Goal: Task Accomplishment & Management: Manage account settings

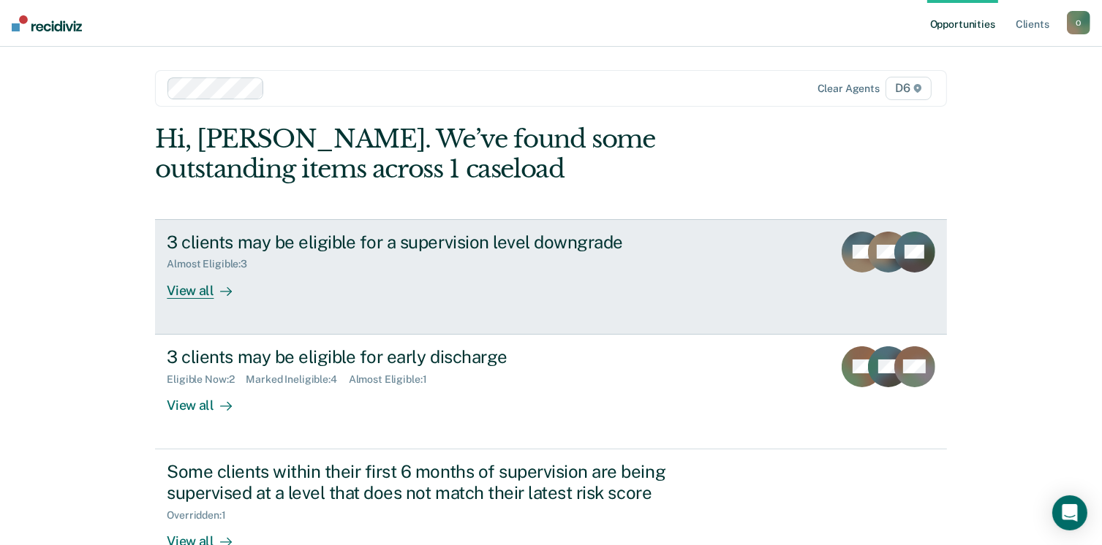
click at [415, 281] on div "3 clients may be eligible for a supervision level downgrade Almost Eligible : 3…" at bounding box center [441, 265] width 548 height 67
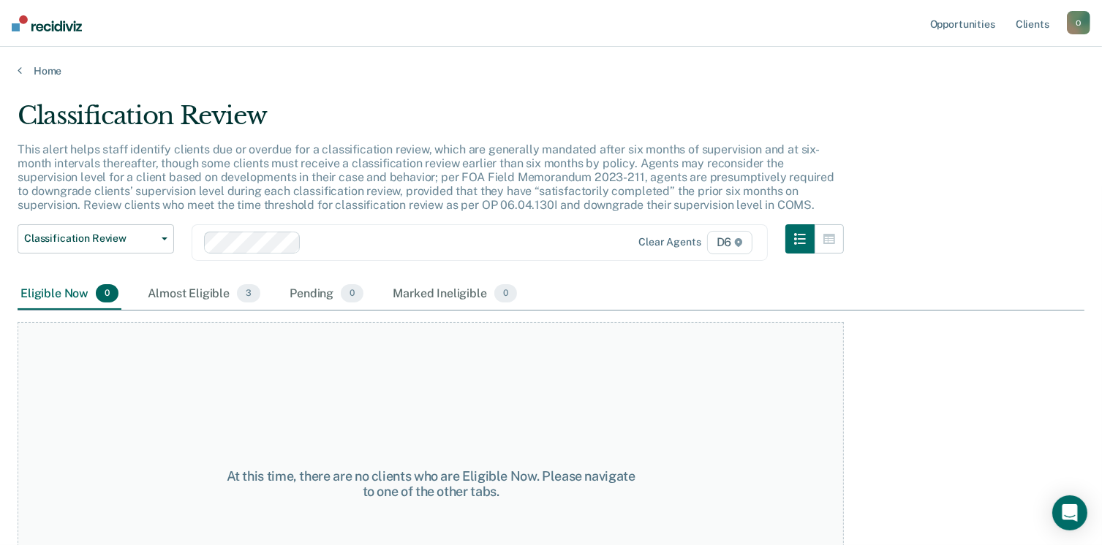
click at [31, 79] on main "Classification Review This alert helps staff identify clients due or overdue fo…" at bounding box center [551, 309] width 1102 height 464
click at [26, 68] on link "Home" at bounding box center [551, 70] width 1067 height 13
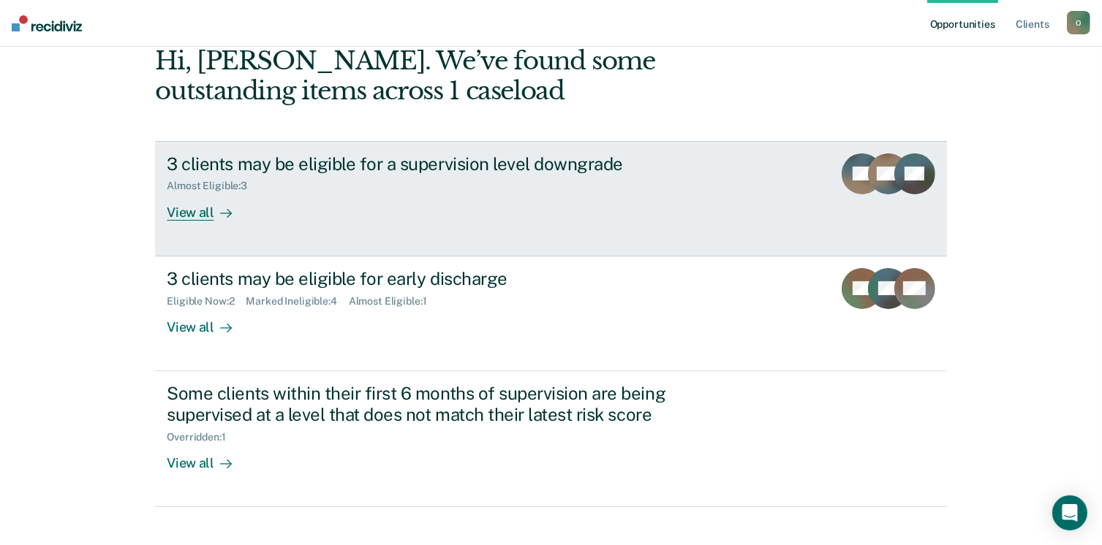
scroll to position [79, 0]
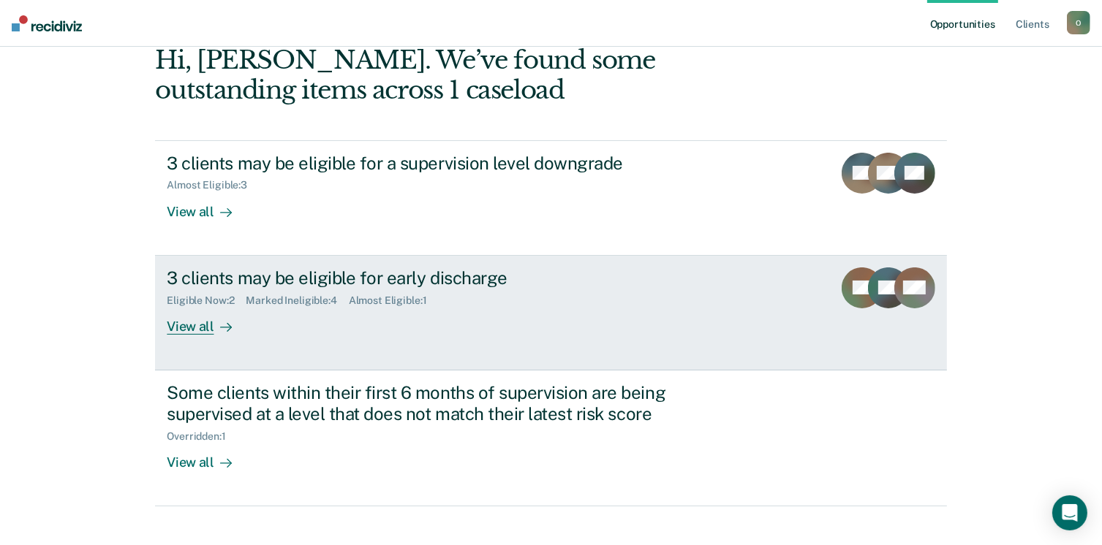
click at [281, 331] on div "3 clients may be eligible for early discharge Eligible Now : 2 Marked Ineligibl…" at bounding box center [441, 301] width 548 height 67
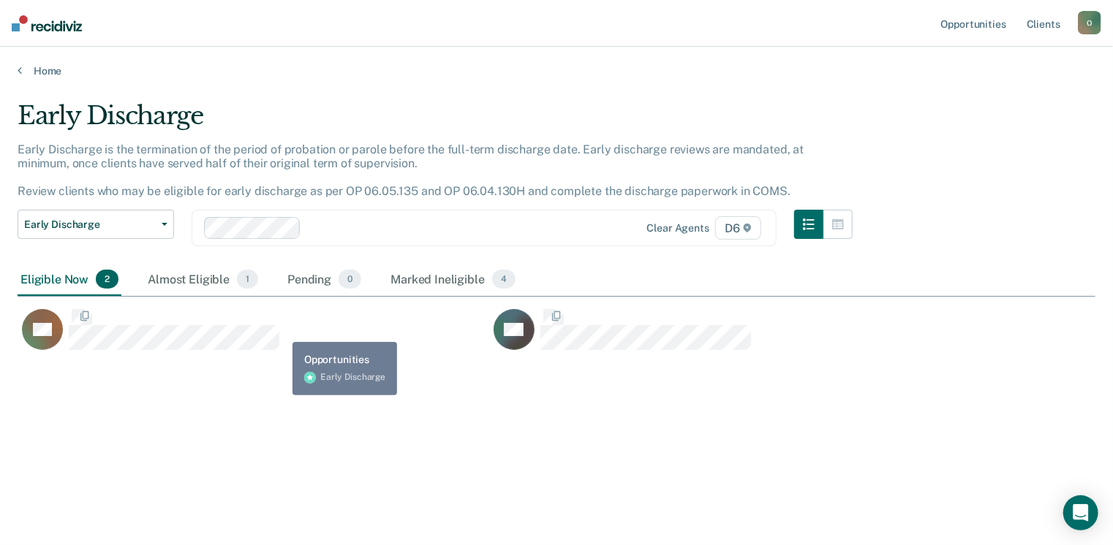
scroll to position [324, 1067]
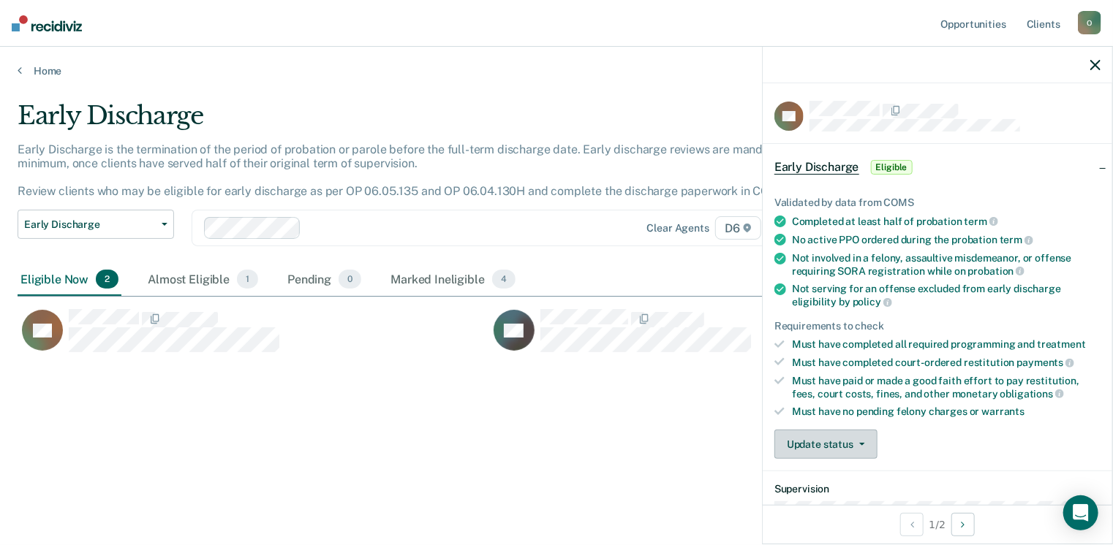
click at [822, 430] on button "Update status" at bounding box center [825, 444] width 103 height 29
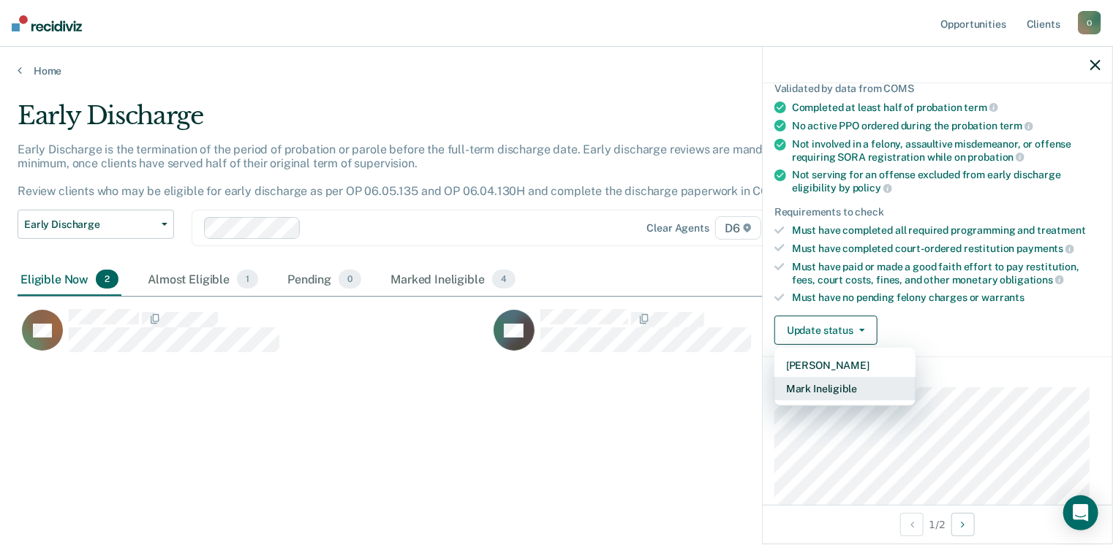
scroll to position [114, 0]
click at [827, 390] on button "Mark Ineligible" at bounding box center [844, 388] width 141 height 23
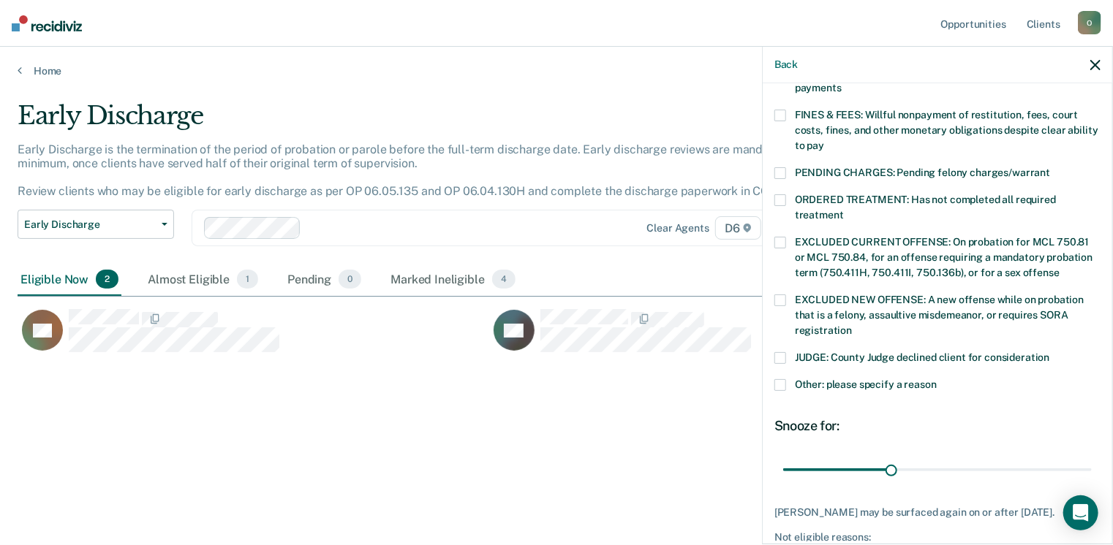
scroll to position [405, 0]
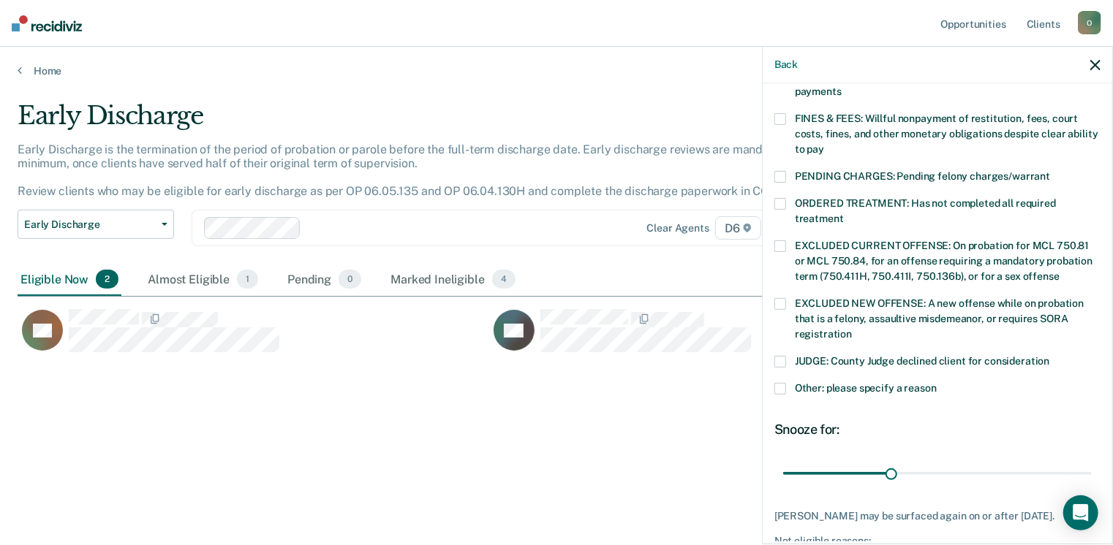
click at [789, 383] on label "Other: please specify a reason" at bounding box center [937, 390] width 326 height 15
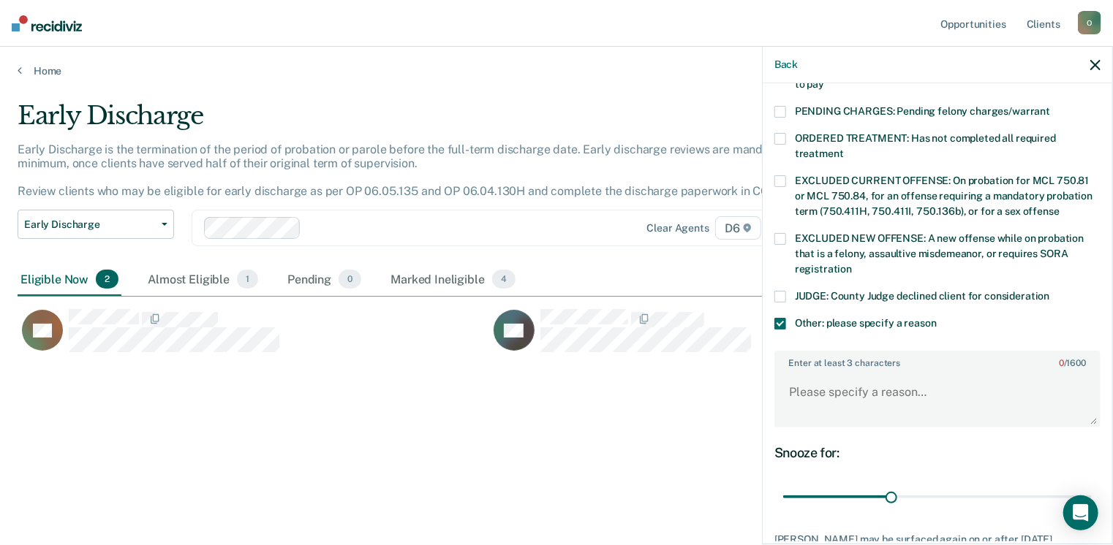
scroll to position [472, 0]
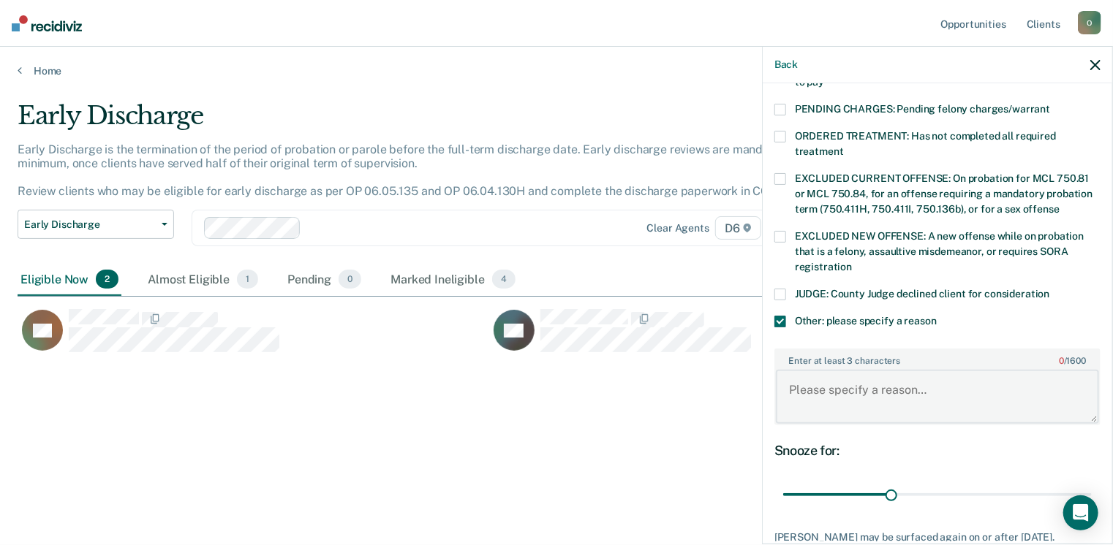
click at [880, 393] on textarea "Enter at least 3 characters 0 / 1600" at bounding box center [937, 397] width 323 height 54
type textarea "has not completed community service"
drag, startPoint x: 883, startPoint y: 474, endPoint x: 1117, endPoint y: 461, distance: 234.3
type input "85"
click at [1092, 483] on input "range" at bounding box center [937, 496] width 309 height 26
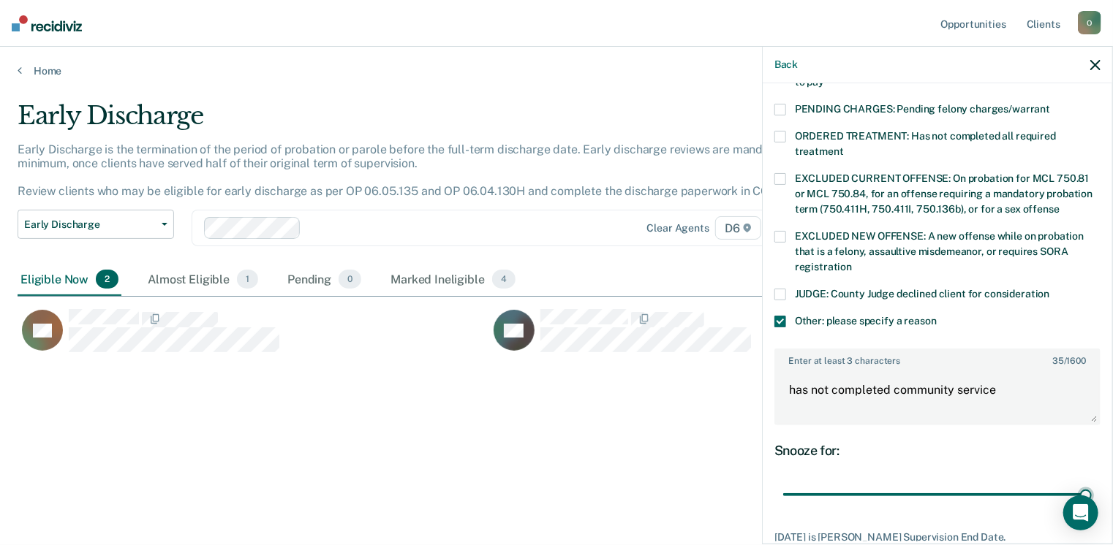
scroll to position [548, 0]
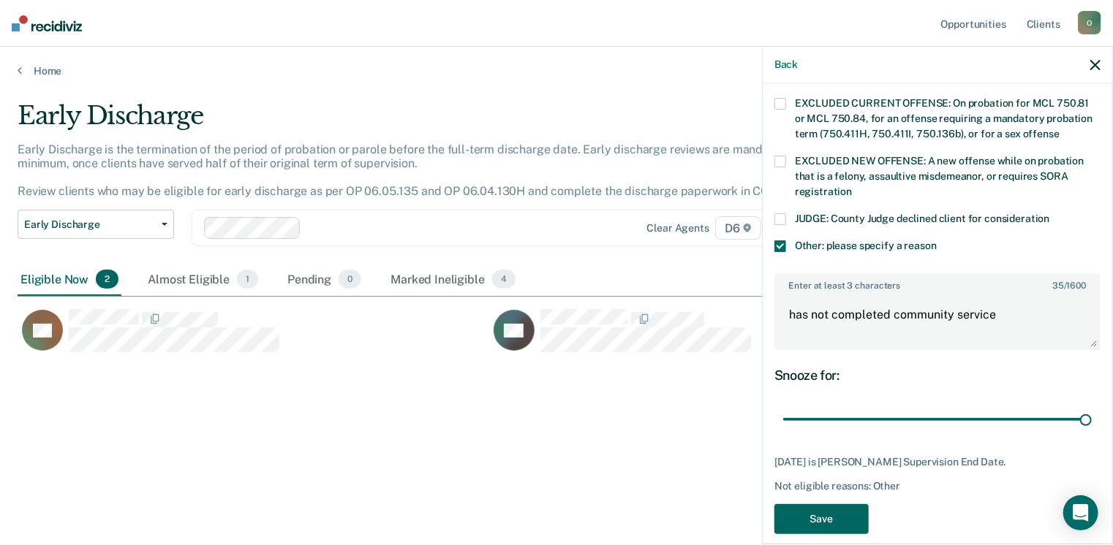
click at [850, 504] on button "Save" at bounding box center [821, 519] width 94 height 30
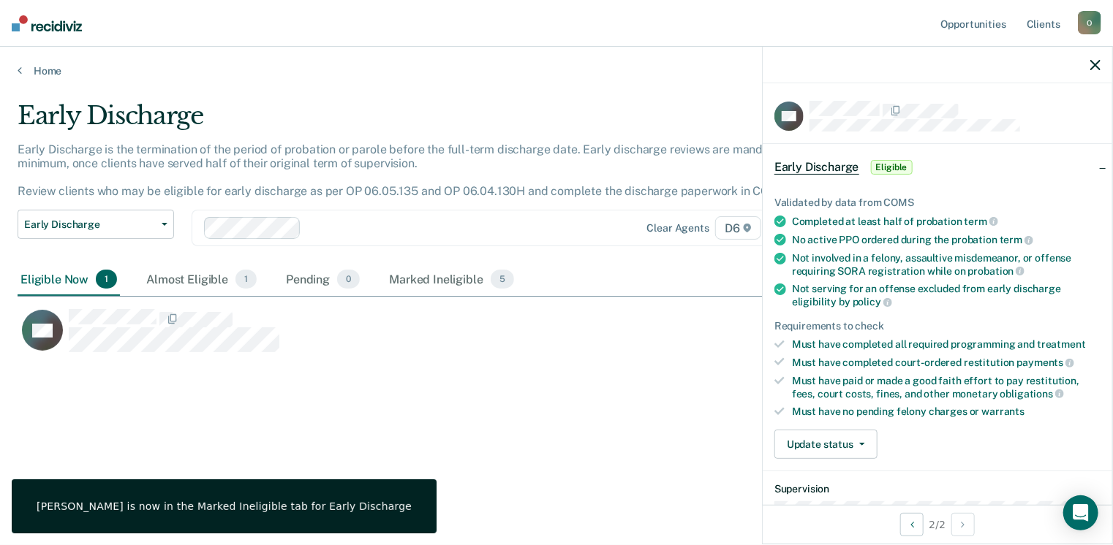
scroll to position [0, 0]
click at [846, 434] on button "Update status" at bounding box center [825, 444] width 103 height 29
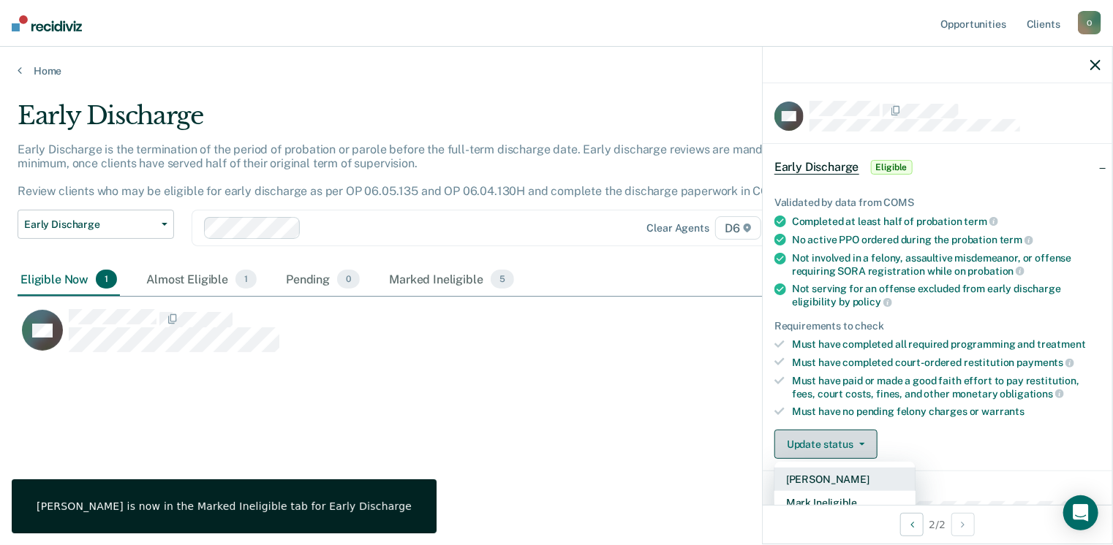
scroll to position [50, 0]
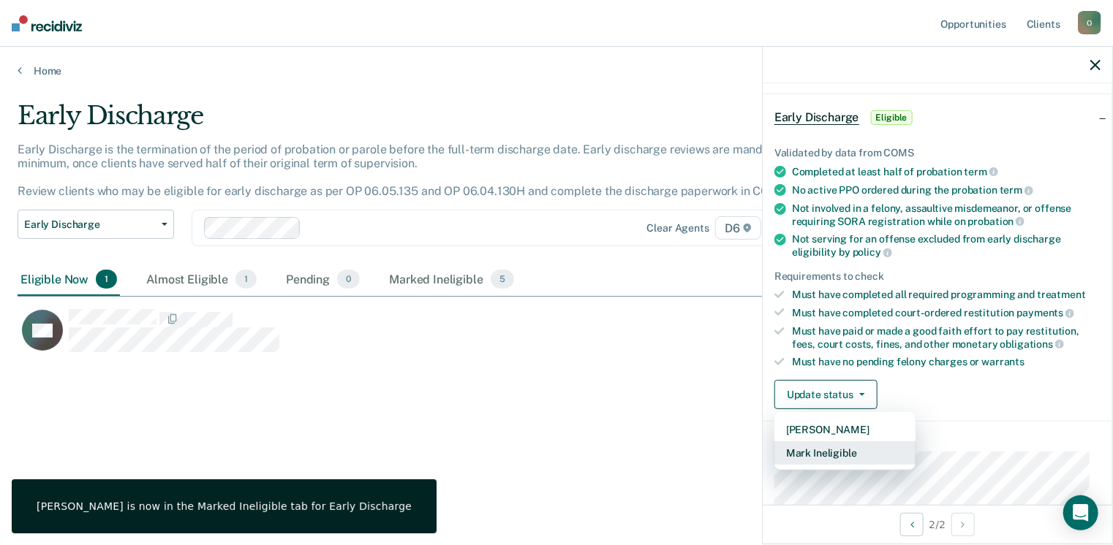
click at [844, 453] on button "Mark Ineligible" at bounding box center [844, 453] width 141 height 23
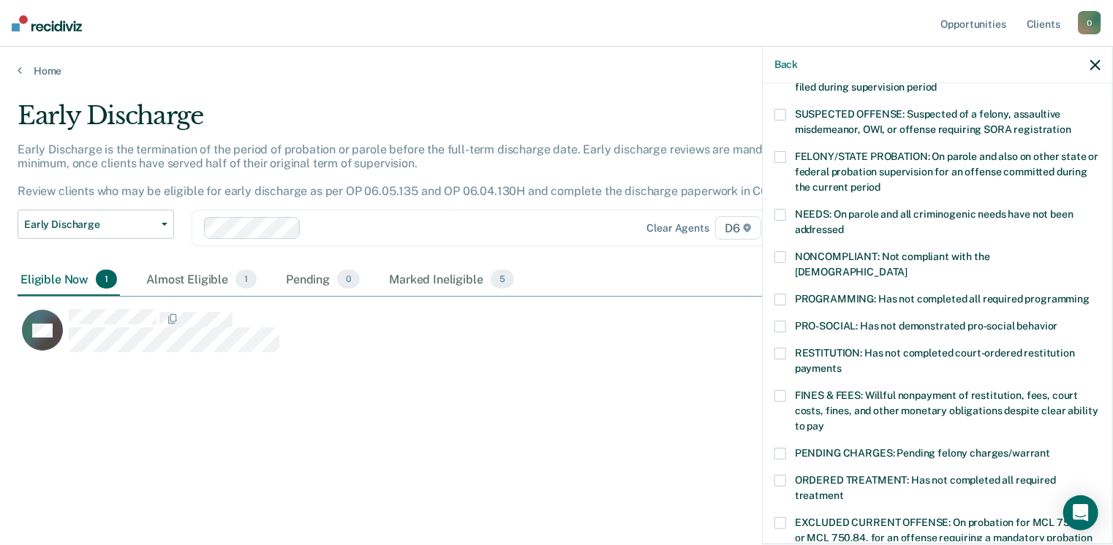
scroll to position [129, 0]
click at [781, 347] on span at bounding box center [780, 353] width 12 height 12
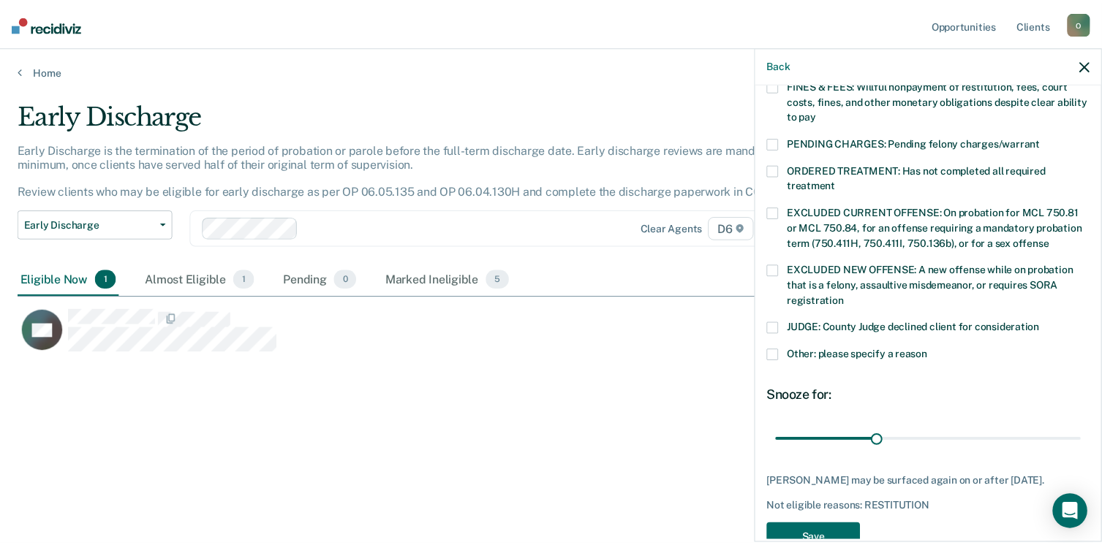
scroll to position [439, 0]
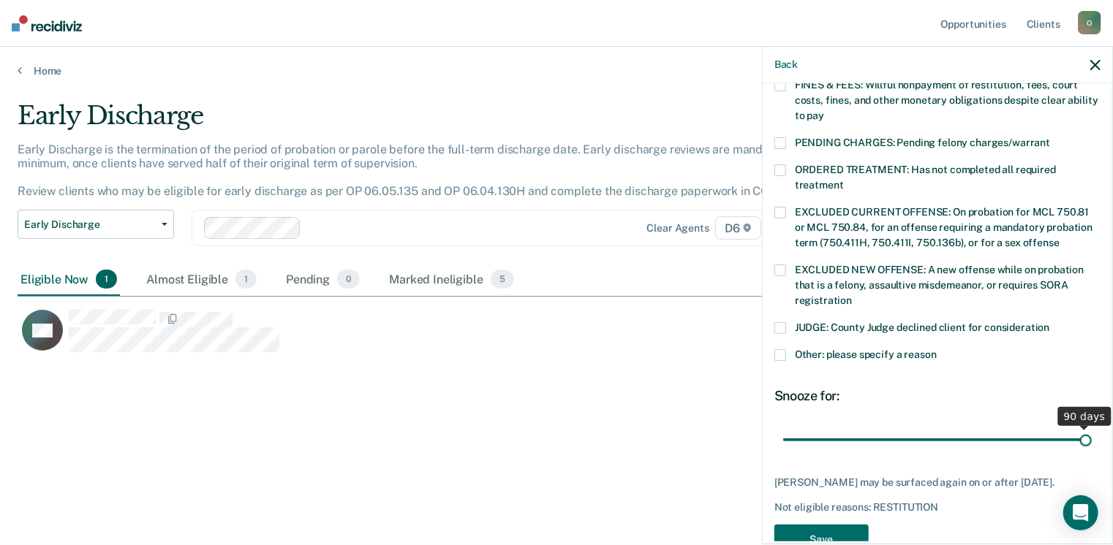
drag, startPoint x: 881, startPoint y: 417, endPoint x: 1117, endPoint y: 435, distance: 236.8
type input "90"
click at [1092, 435] on input "range" at bounding box center [937, 441] width 309 height 26
click at [820, 534] on button "Save" at bounding box center [821, 540] width 94 height 30
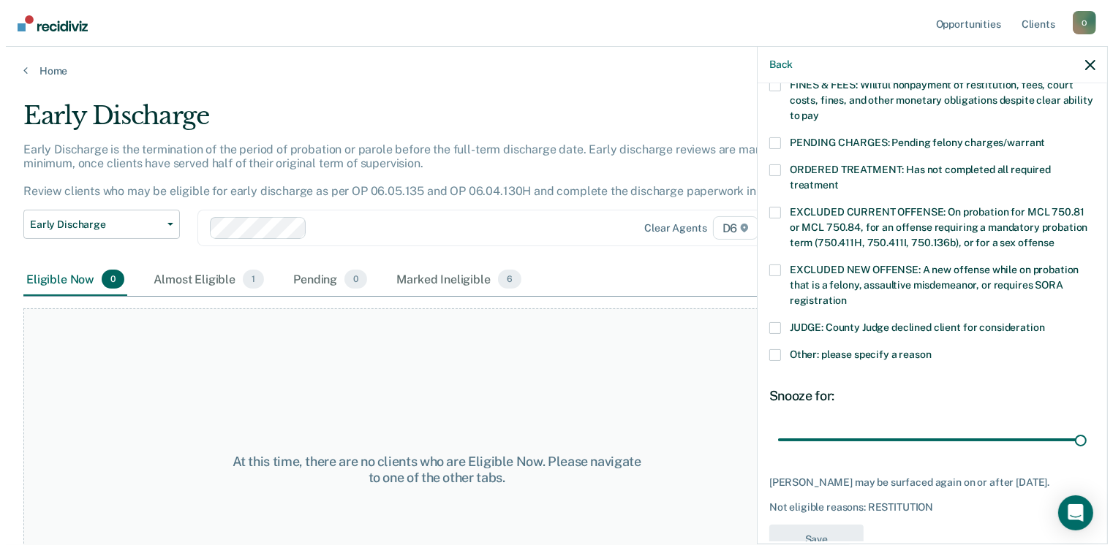
scroll to position [379, 0]
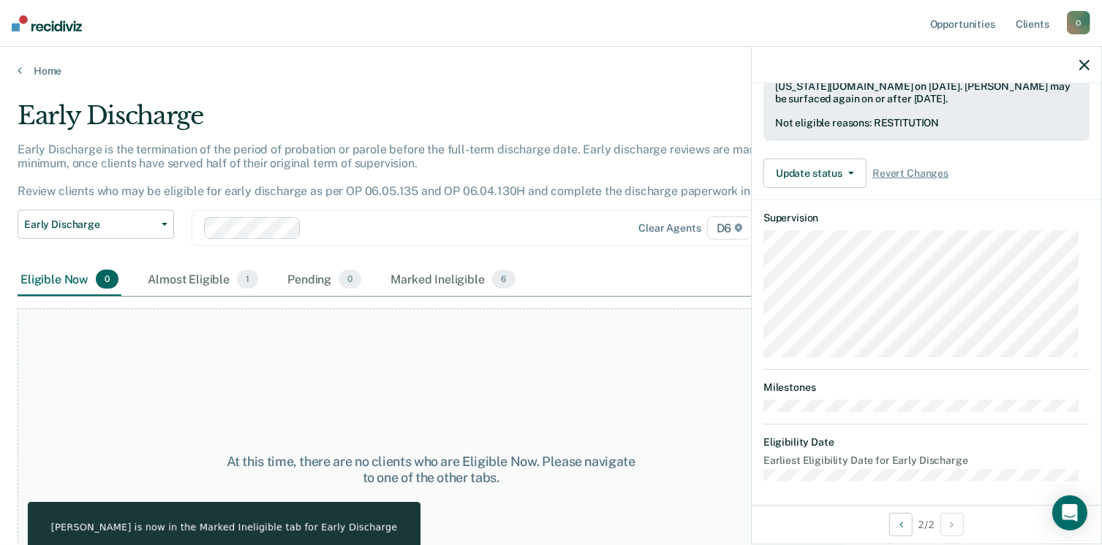
click at [1082, 65] on icon "button" at bounding box center [1084, 65] width 10 height 10
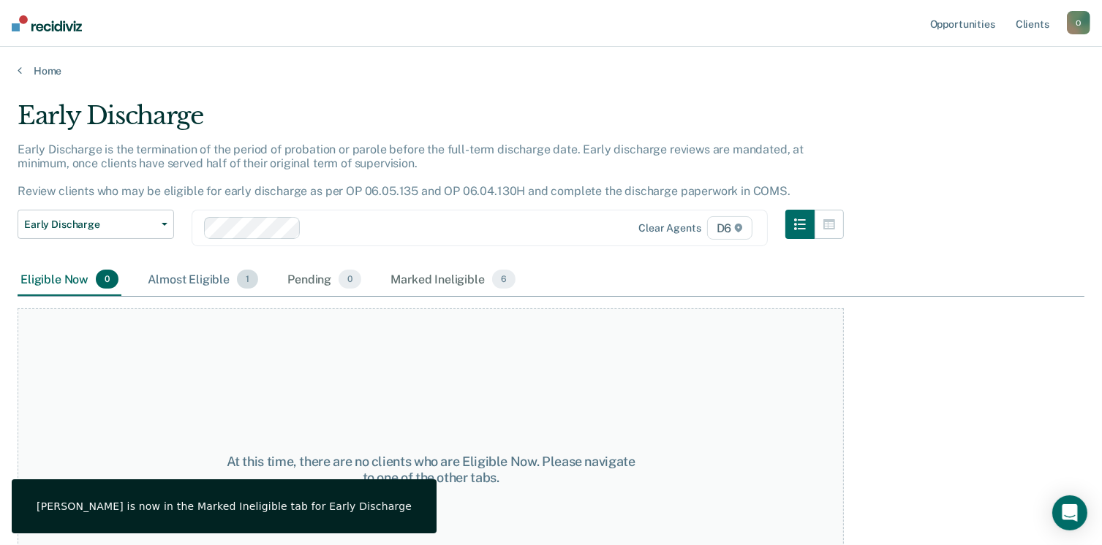
click at [194, 280] on div "Almost Eligible 1" at bounding box center [203, 280] width 116 height 32
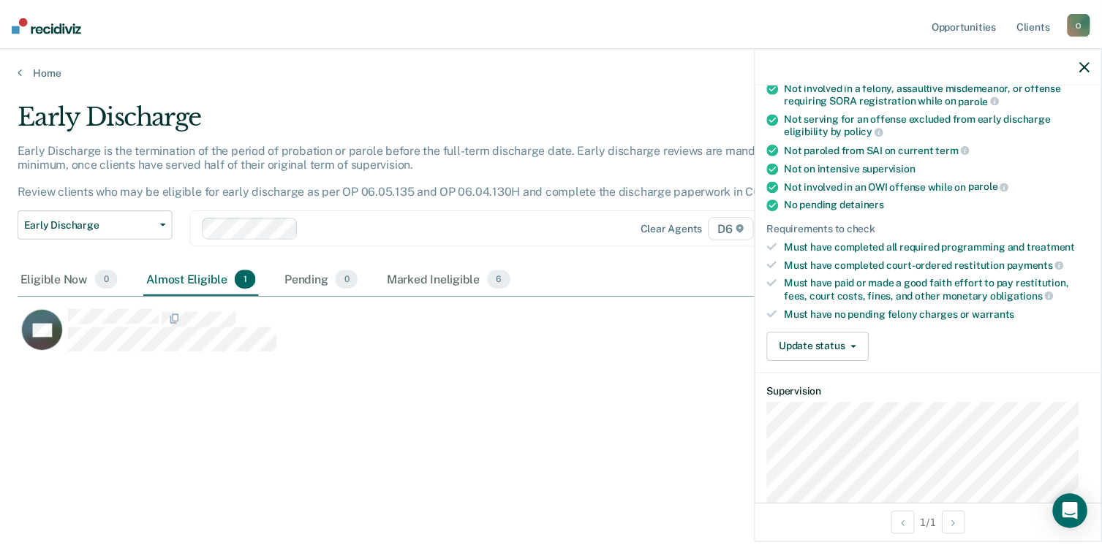
scroll to position [0, 0]
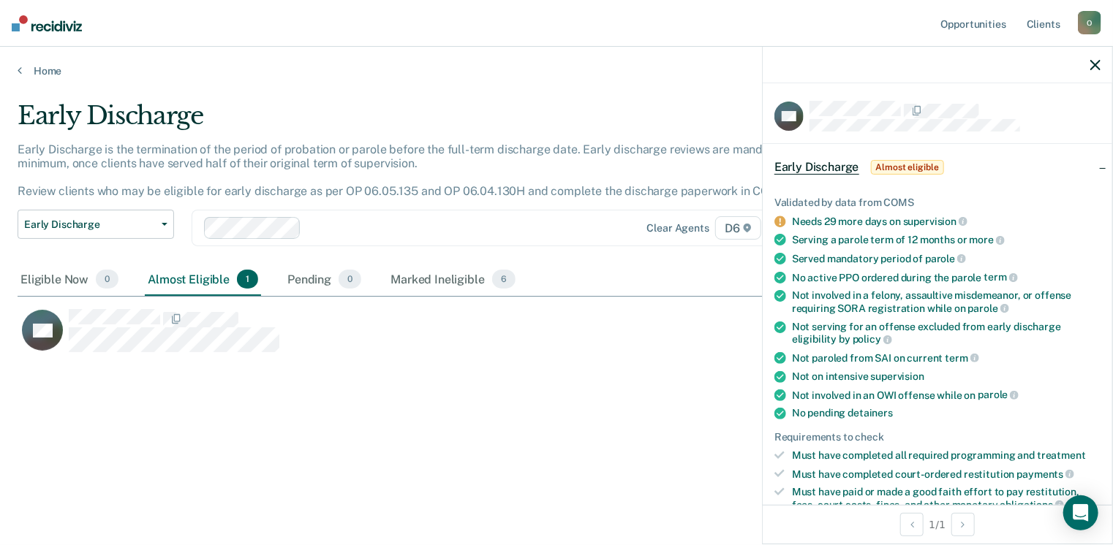
click at [1089, 73] on div at bounding box center [937, 65] width 349 height 37
click at [1090, 70] on icon "button" at bounding box center [1095, 65] width 10 height 10
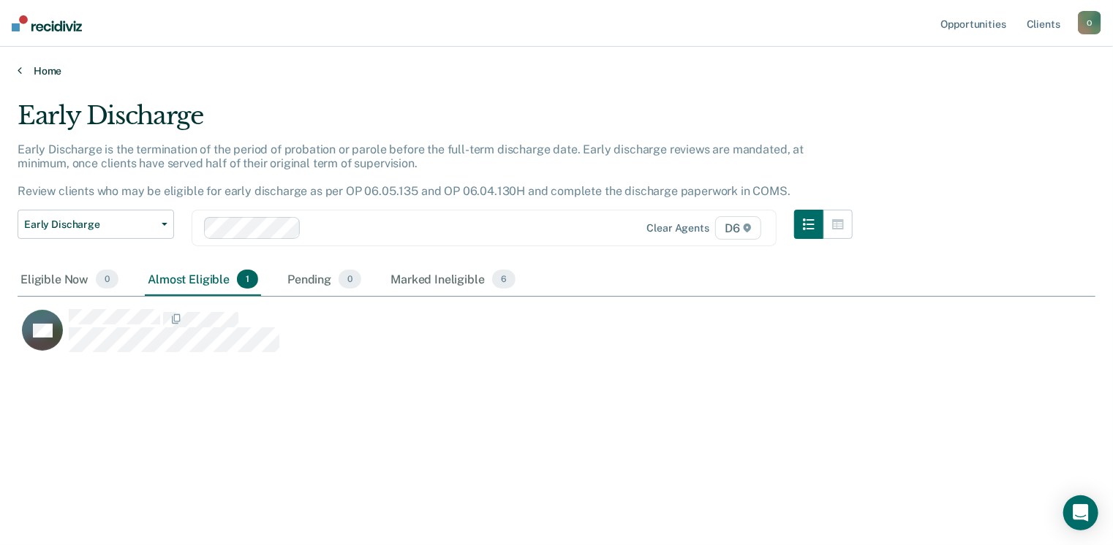
click at [23, 75] on link "Home" at bounding box center [557, 70] width 1078 height 13
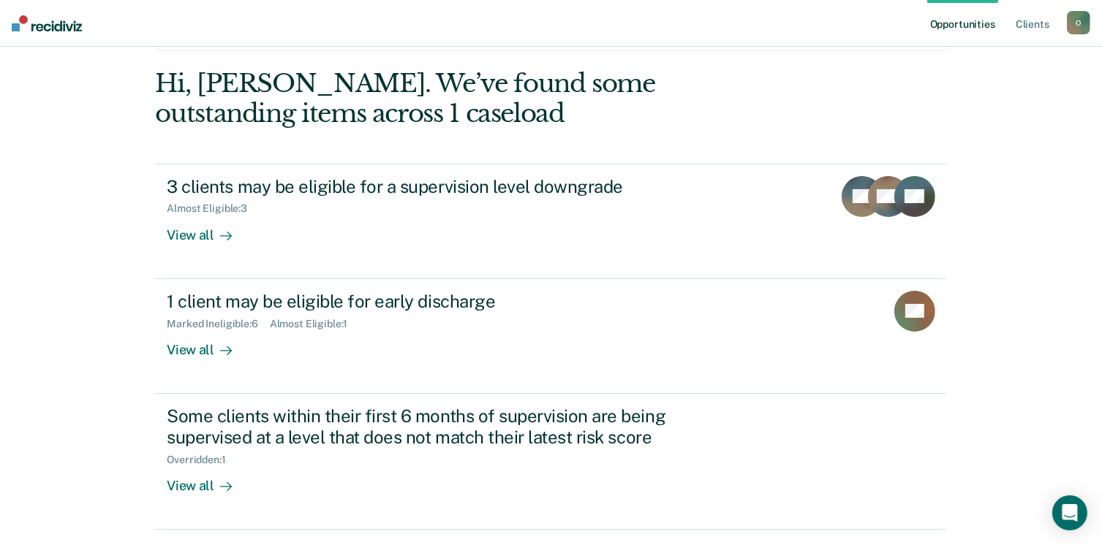
scroll to position [97, 0]
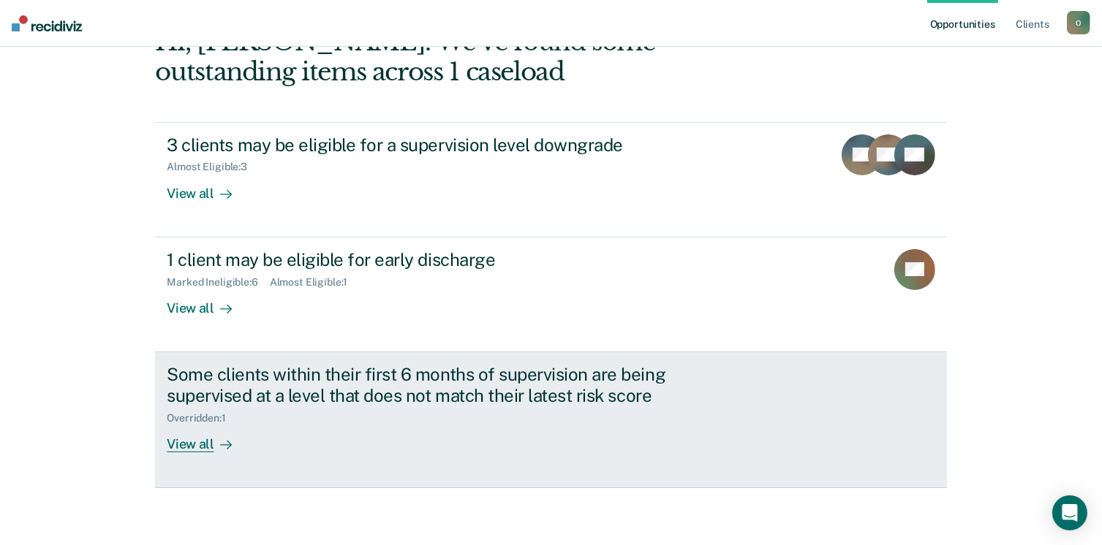
click at [189, 448] on div "View all" at bounding box center [208, 438] width 82 height 29
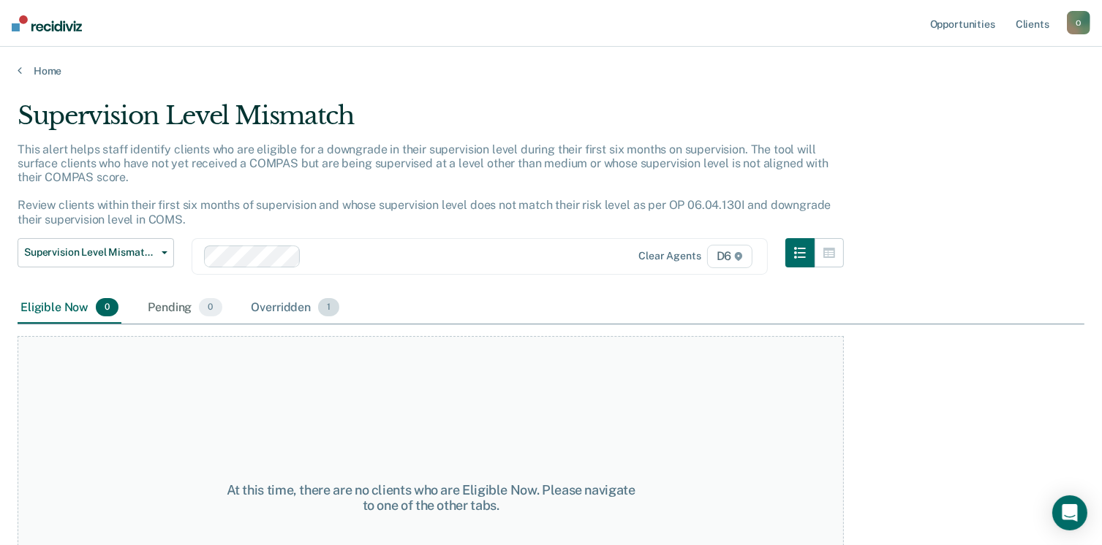
click at [294, 306] on div "Overridden 1" at bounding box center [296, 308] width 94 height 32
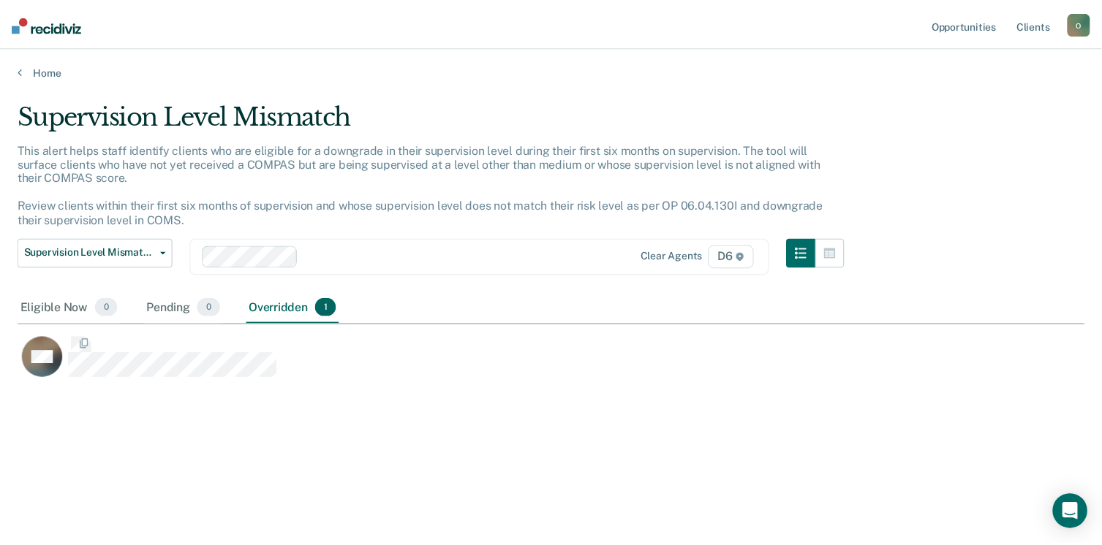
scroll to position [324, 1067]
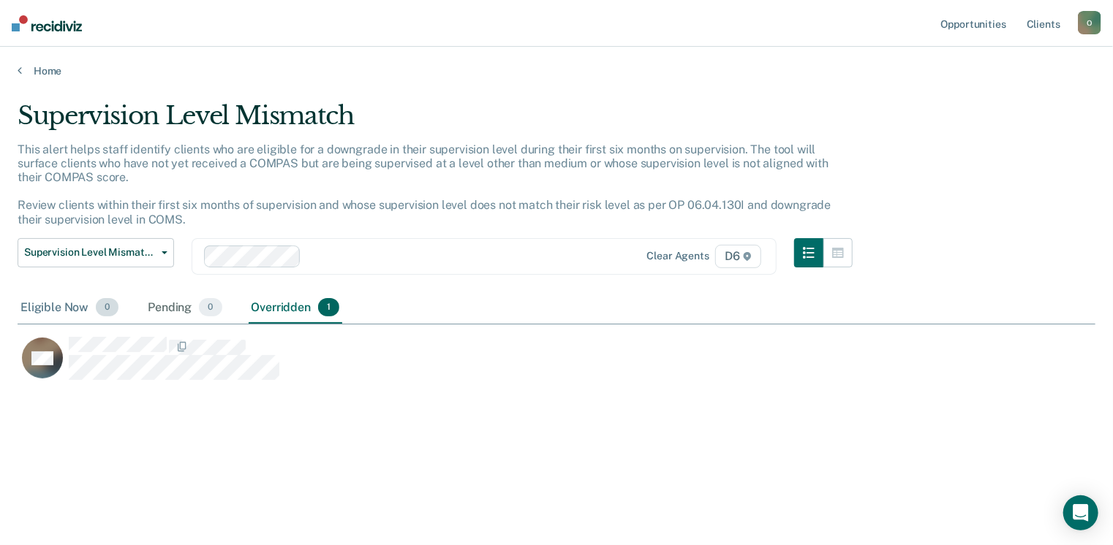
click at [58, 309] on div "Eligible Now 0" at bounding box center [70, 308] width 104 height 32
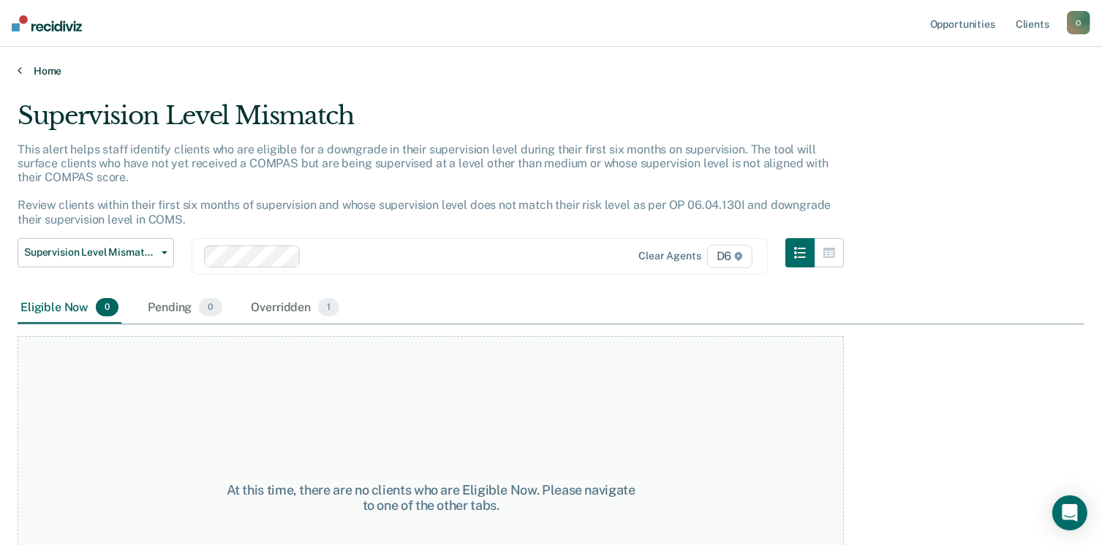
click at [35, 64] on link "Home" at bounding box center [551, 70] width 1067 height 13
